Goal: Communication & Community: Answer question/provide support

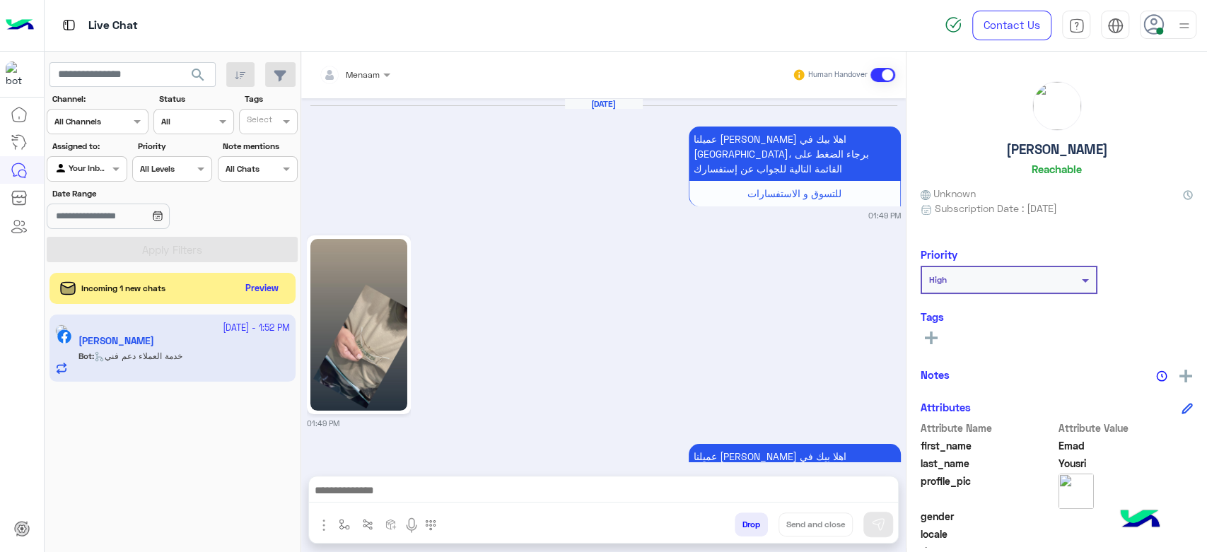
scroll to position [1326, 0]
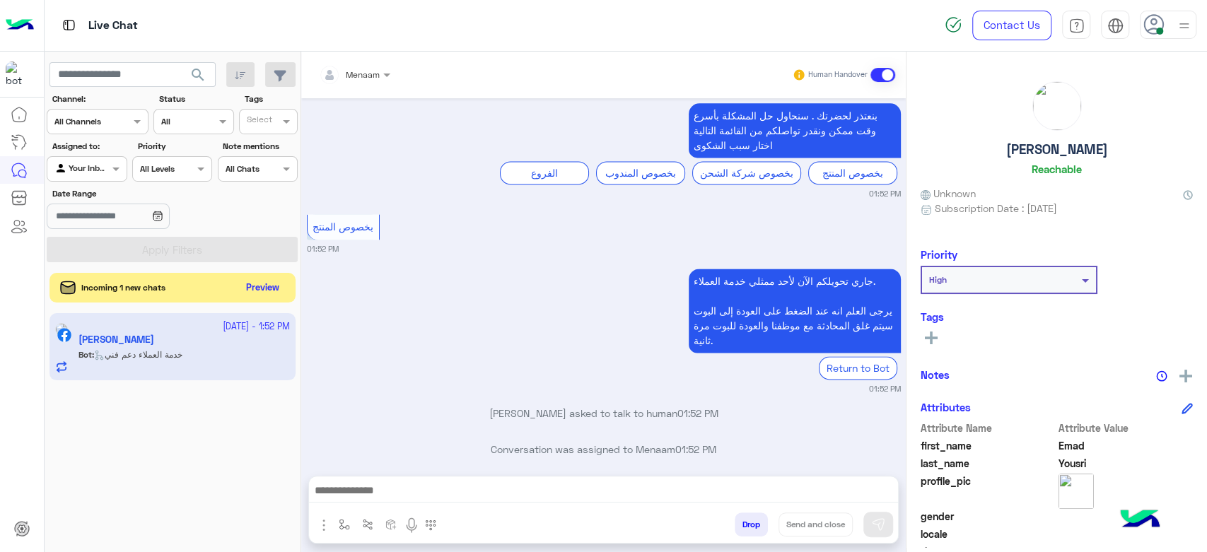
click at [271, 283] on button "Preview" at bounding box center [263, 288] width 44 height 19
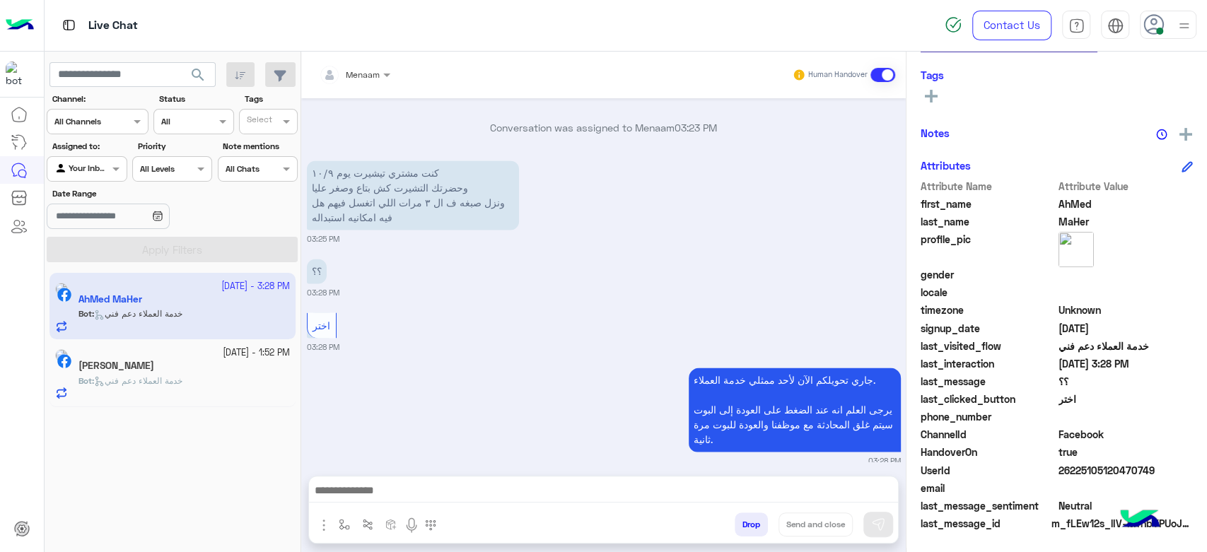
scroll to position [1428, 0]
drag, startPoint x: 404, startPoint y: 505, endPoint x: 394, endPoint y: 499, distance: 11.4
click at [400, 503] on div at bounding box center [603, 493] width 589 height 35
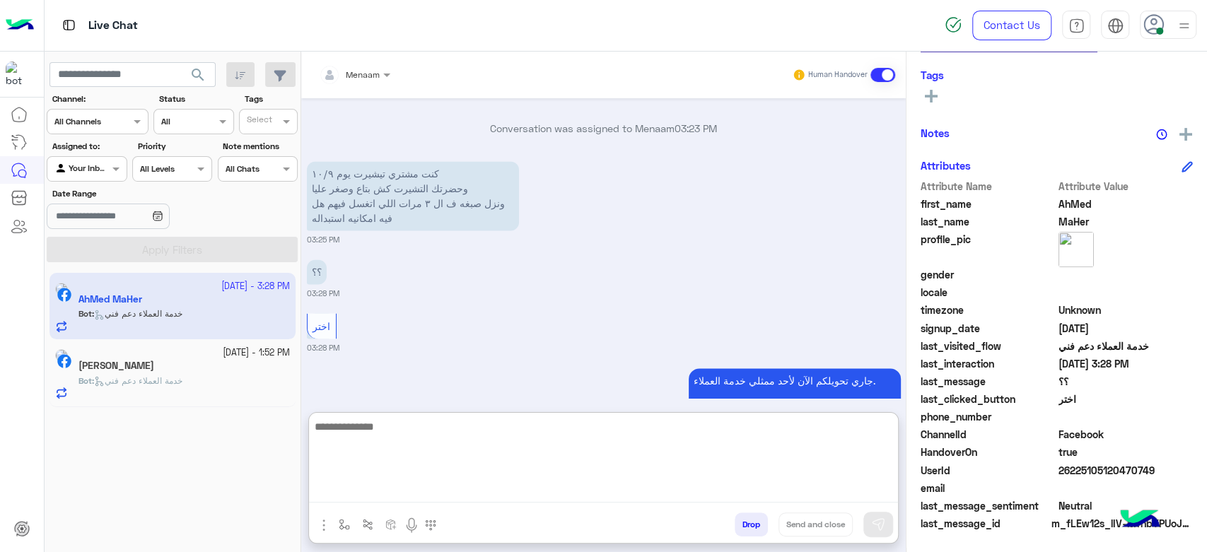
click at [382, 487] on textarea at bounding box center [603, 460] width 589 height 85
type textarea "**********"
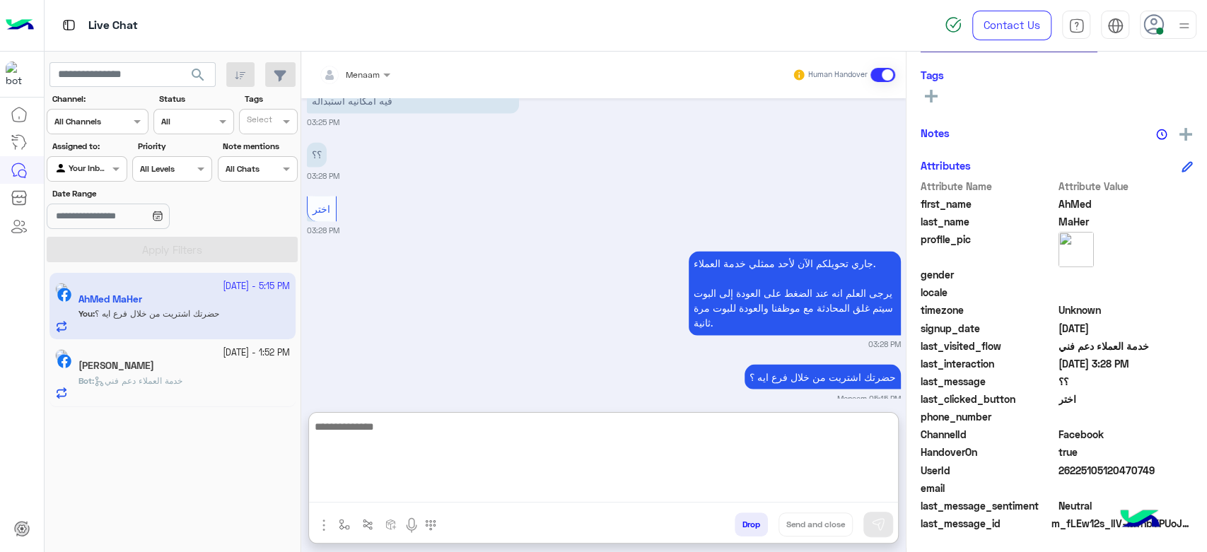
scroll to position [1582, 0]
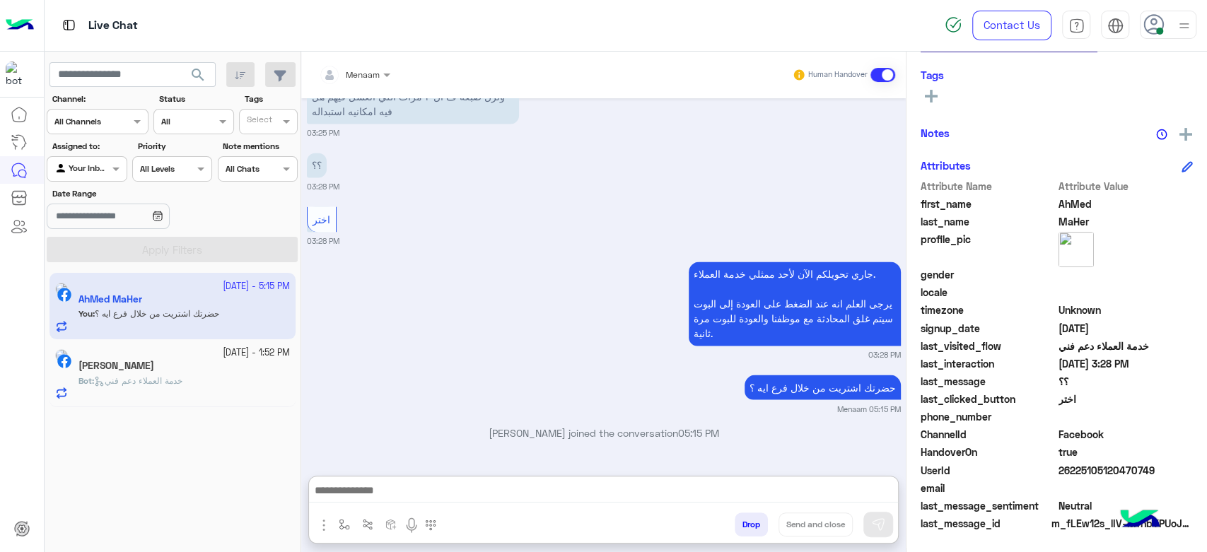
click at [155, 375] on span "خدمة العملاء دعم فني" at bounding box center [138, 380] width 88 height 11
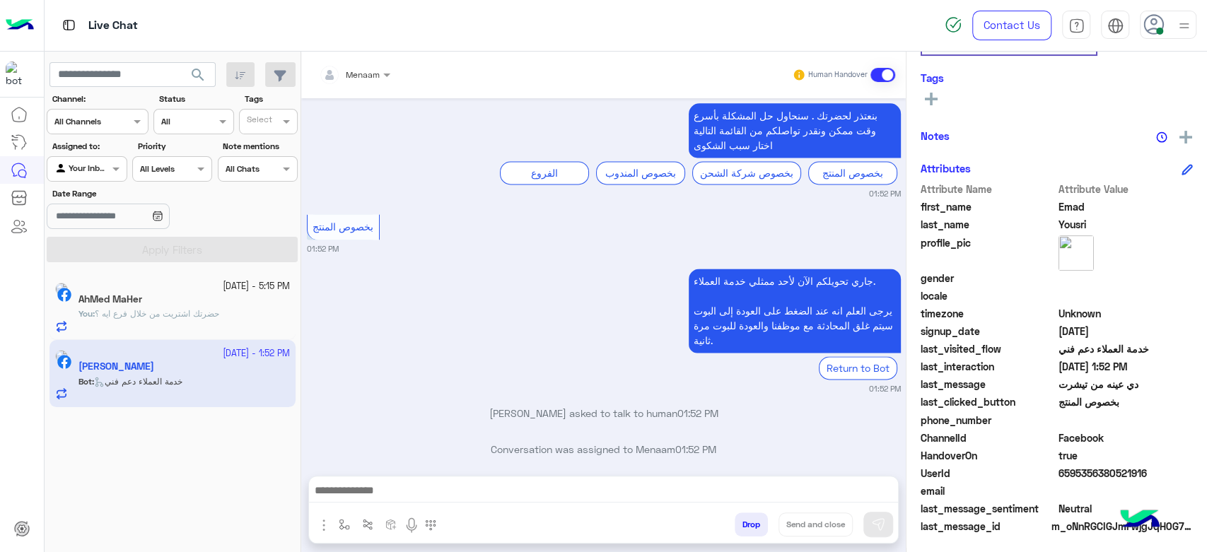
scroll to position [267, 0]
click at [744, 524] on button "Drop" at bounding box center [750, 524] width 33 height 24
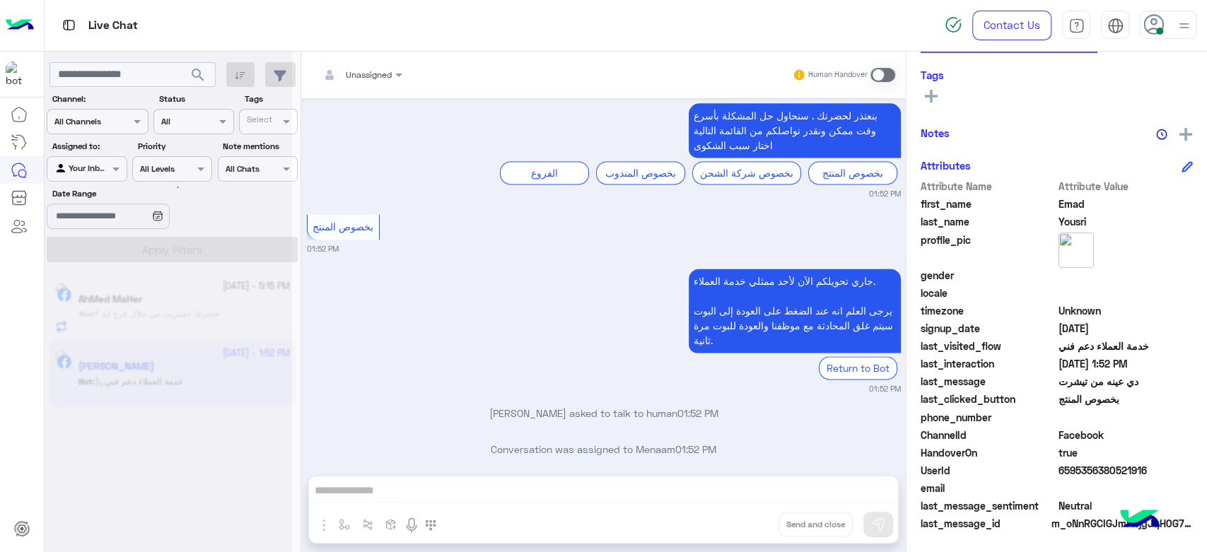
scroll to position [1363, 0]
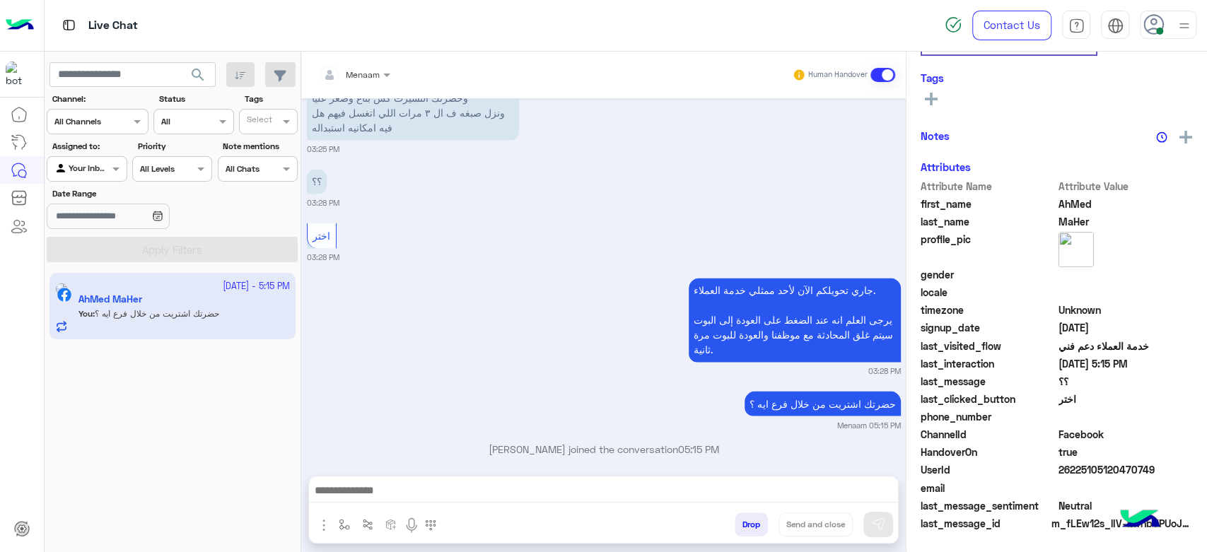
scroll to position [267, 0]
click at [487, 257] on div "Sep 1, 2025 البنطلون الكتان متاح ؟ 01:30 AM وممكن اعرف الوان القمصان الكتان ايه…" at bounding box center [603, 279] width 604 height 363
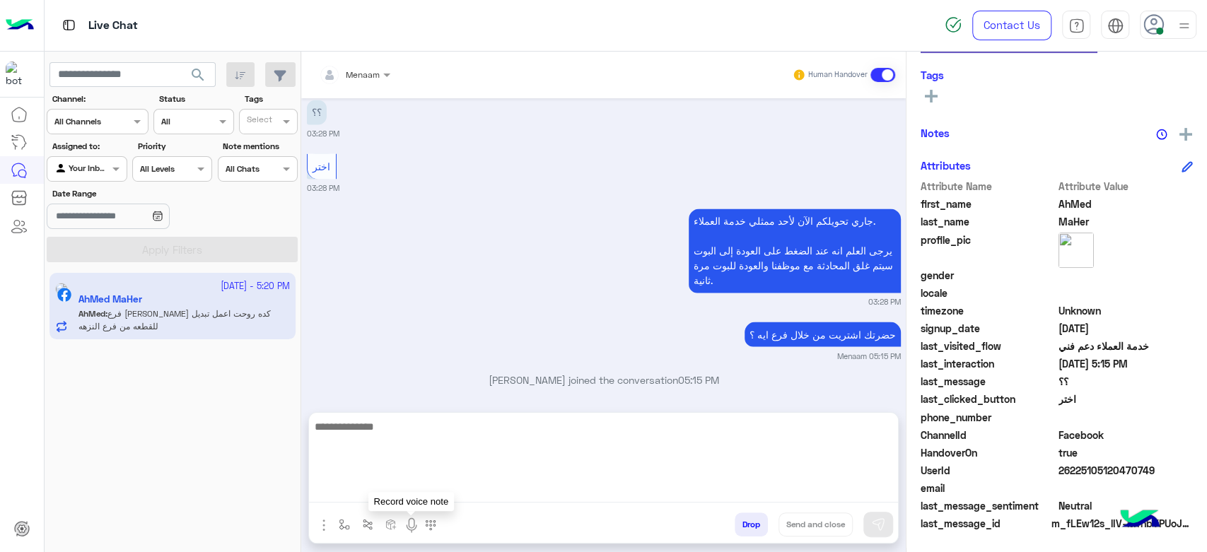
click at [408, 500] on textarea at bounding box center [603, 460] width 589 height 85
paste textarea "**********"
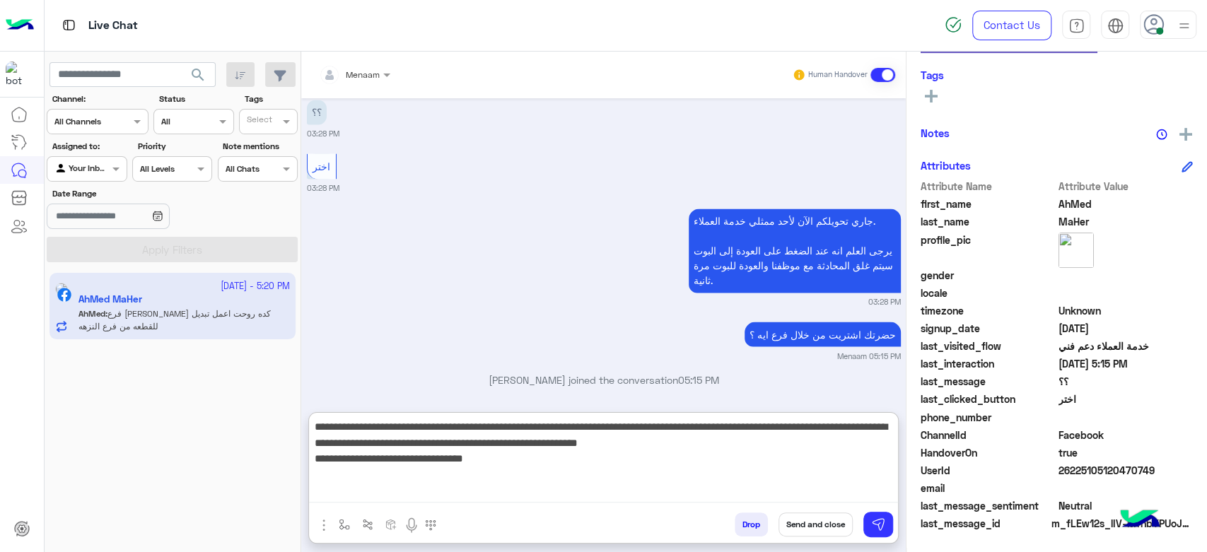
click at [546, 483] on textarea "**********" at bounding box center [603, 460] width 589 height 85
type textarea "**********"
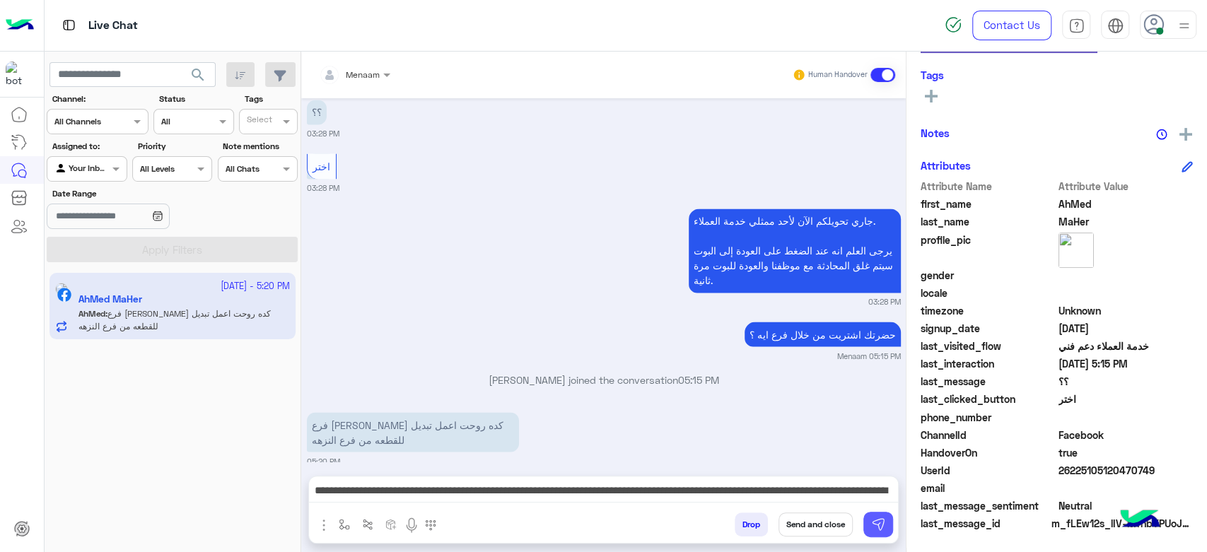
click at [881, 524] on img at bounding box center [878, 524] width 14 height 14
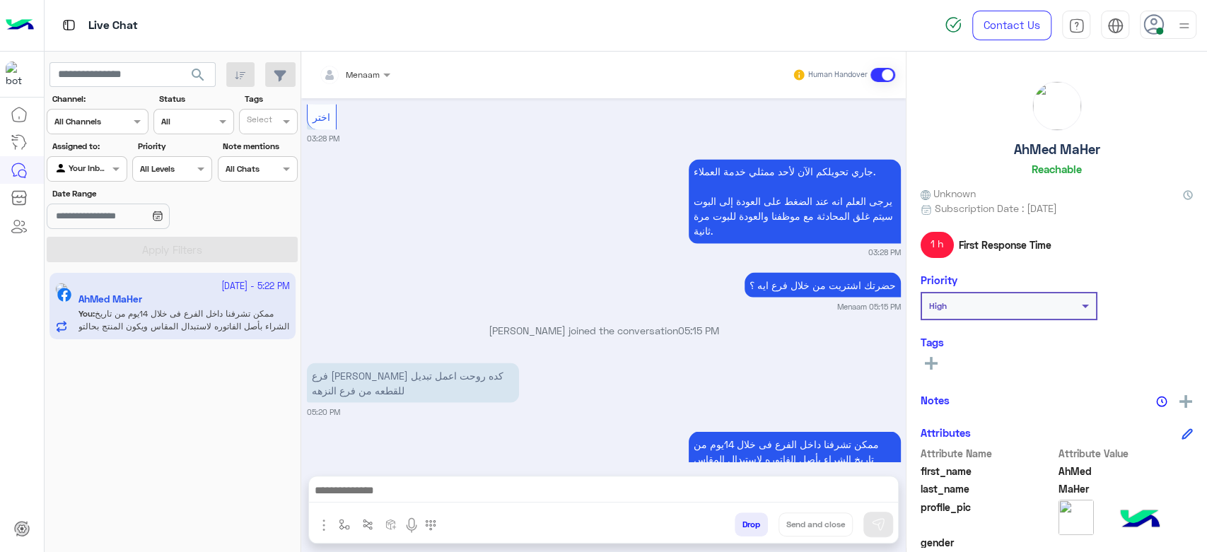
scroll to position [1716, 0]
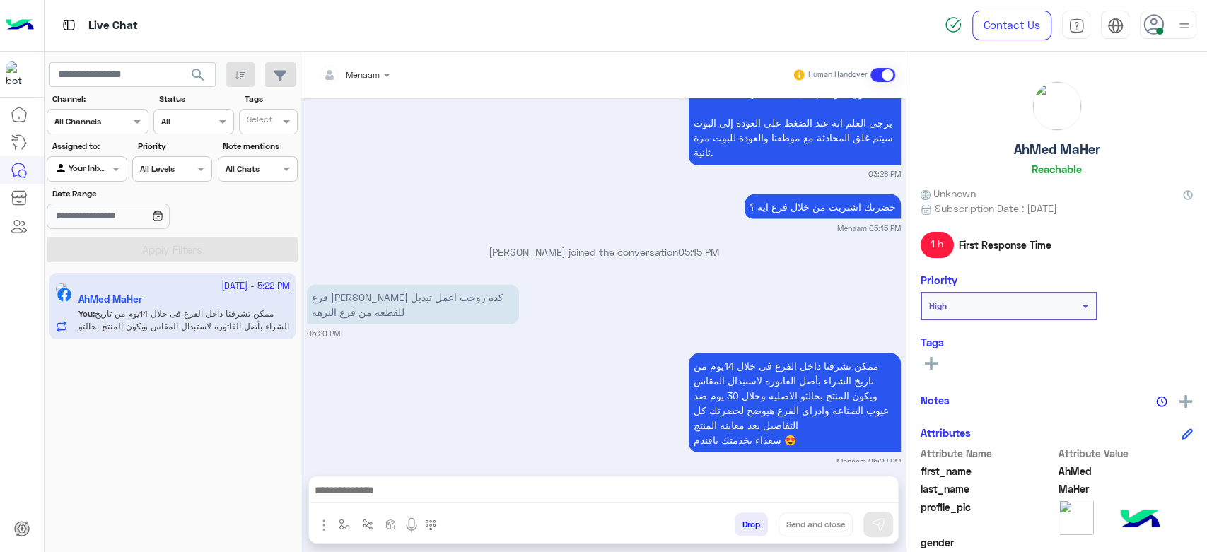
click at [1055, 159] on div "AhMed MaHer Reachable" at bounding box center [1056, 131] width 272 height 100
click at [1036, 145] on h5 "AhMed MaHer" at bounding box center [1057, 149] width 86 height 16
copy h5 "AhMed MaHer"
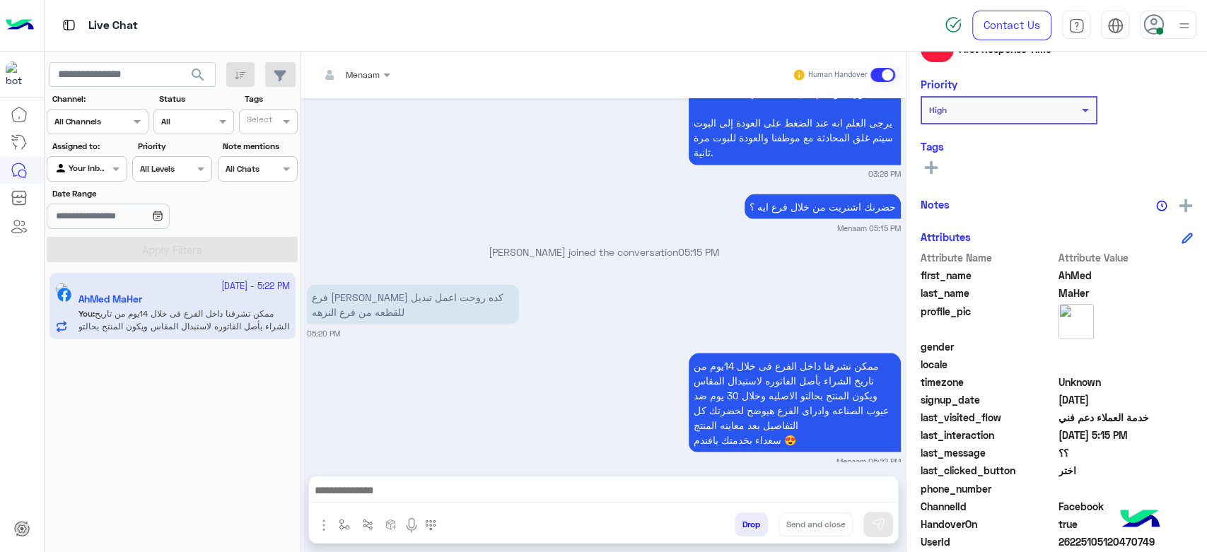
scroll to position [267, 0]
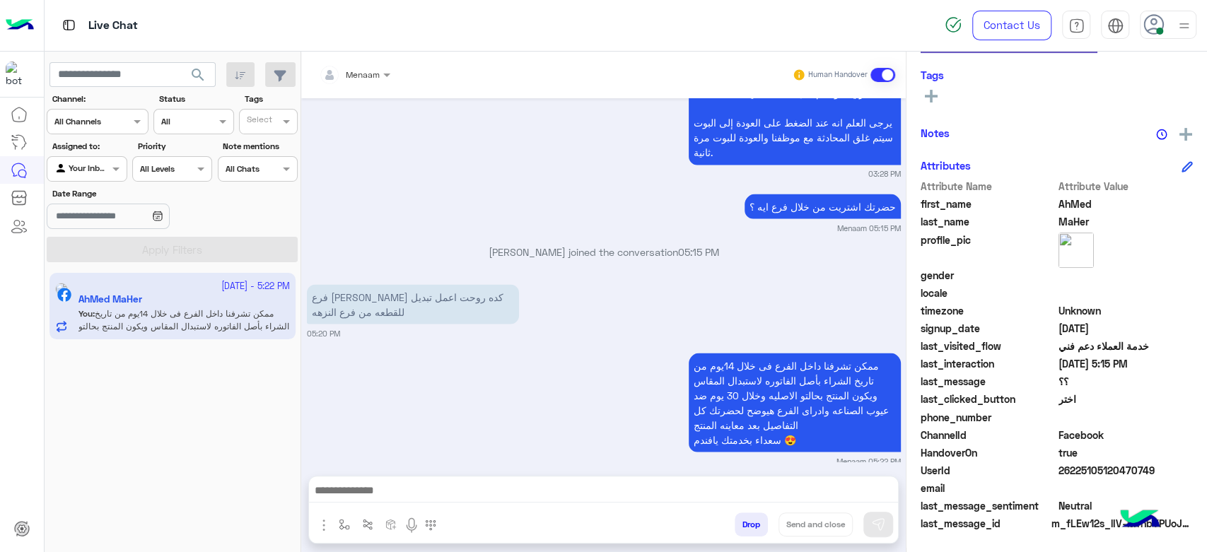
click at [1096, 469] on span "26225105120470749" at bounding box center [1125, 470] width 135 height 15
copy span "26225105120470749"
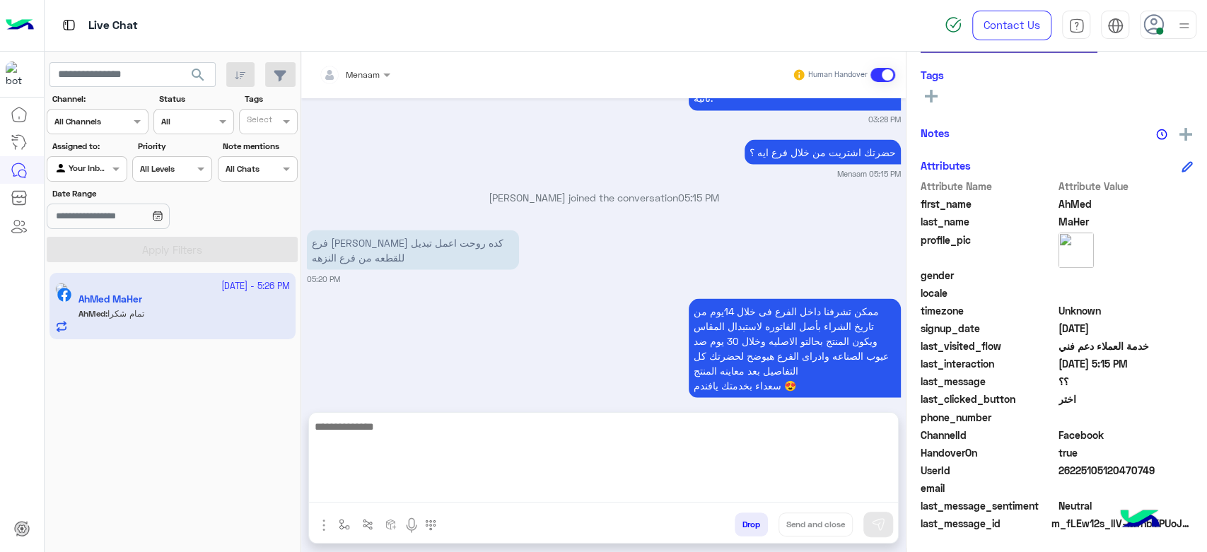
click at [380, 496] on textarea at bounding box center [603, 460] width 589 height 85
type textarea "**********"
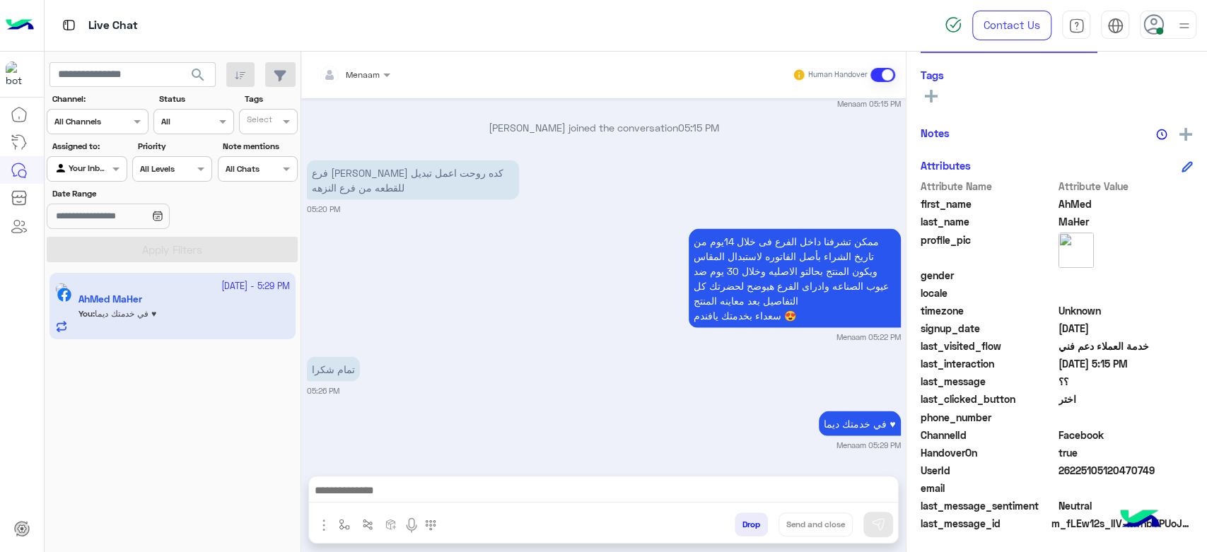
click at [747, 519] on button "Drop" at bounding box center [750, 524] width 33 height 24
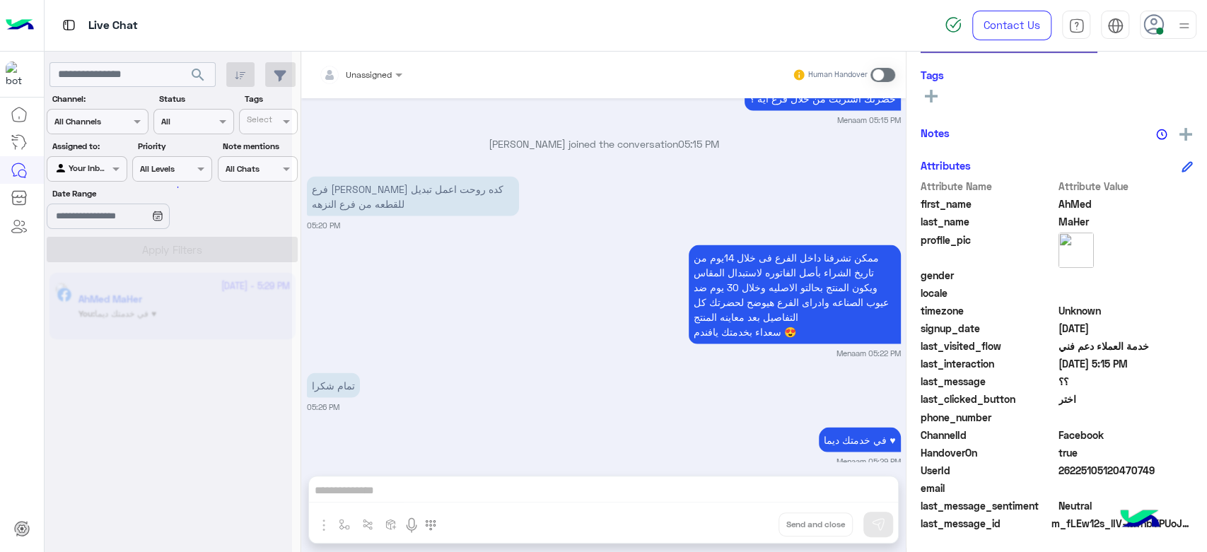
scroll to position [1860, 0]
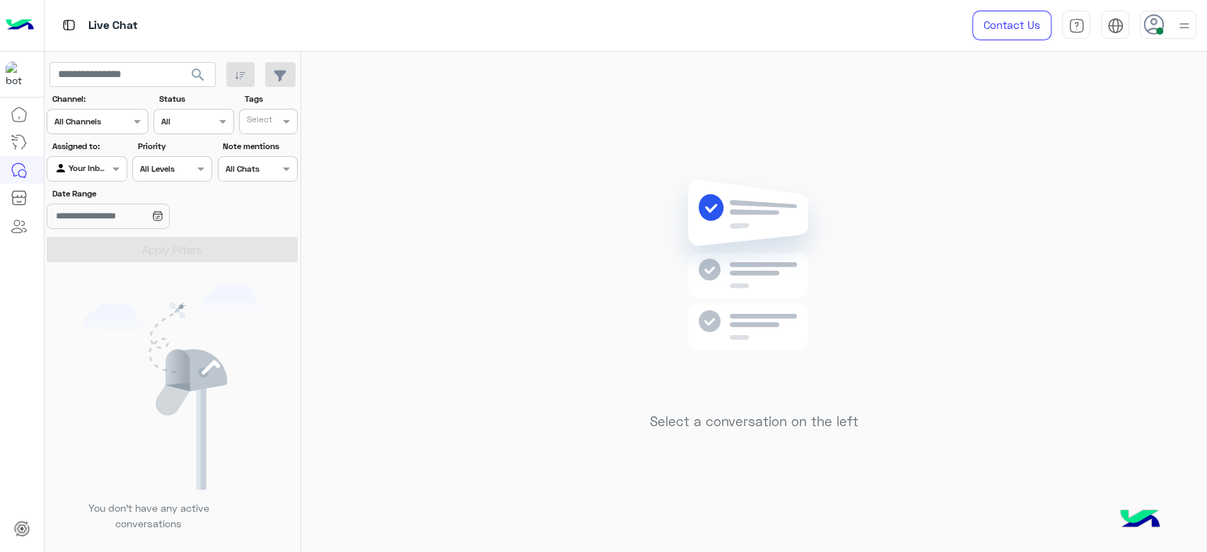
drag, startPoint x: 1157, startPoint y: 34, endPoint x: 1157, endPoint y: 42, distance: 7.8
click at [1157, 34] on span at bounding box center [1159, 31] width 7 height 7
click at [1056, 197] on span "Offline" at bounding box center [1050, 201] width 29 height 15
click at [566, 188] on div "Select a conversation on the left" at bounding box center [753, 305] width 905 height 506
